Goal: Book appointment/travel/reservation

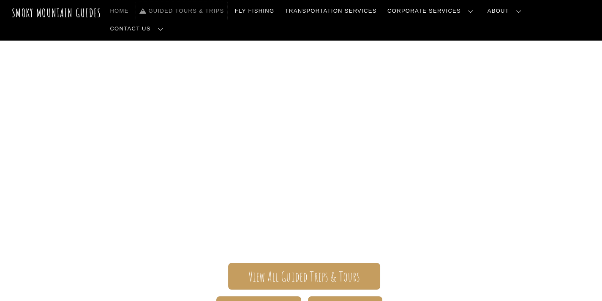
click at [227, 11] on link "Guided Tours & Trips" at bounding box center [181, 11] width 91 height 18
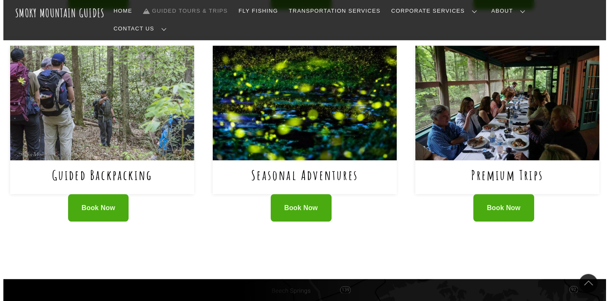
scroll to position [561, 0]
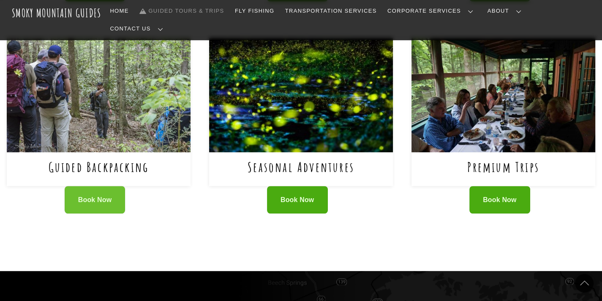
click at [70, 192] on link "Book Now" at bounding box center [95, 199] width 61 height 27
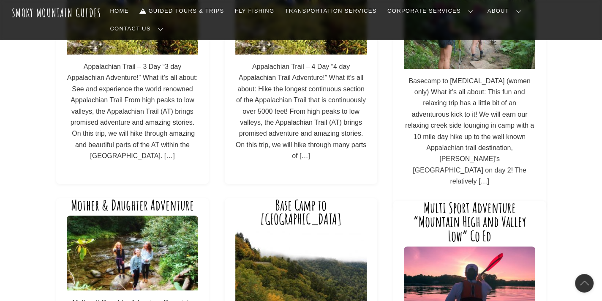
scroll to position [81, 0]
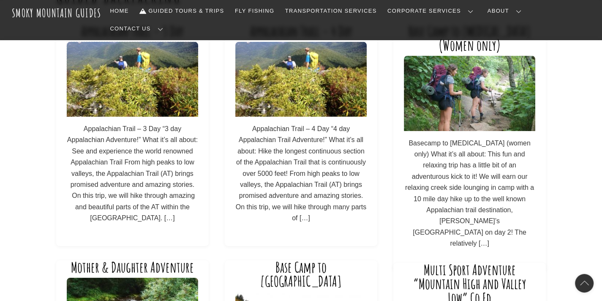
click at [156, 93] on img at bounding box center [132, 79] width 131 height 75
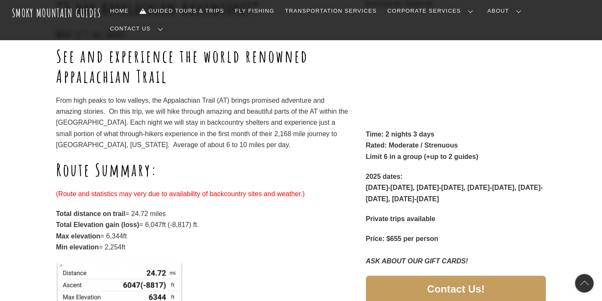
scroll to position [165, 0]
